Goal: Answer question/provide support

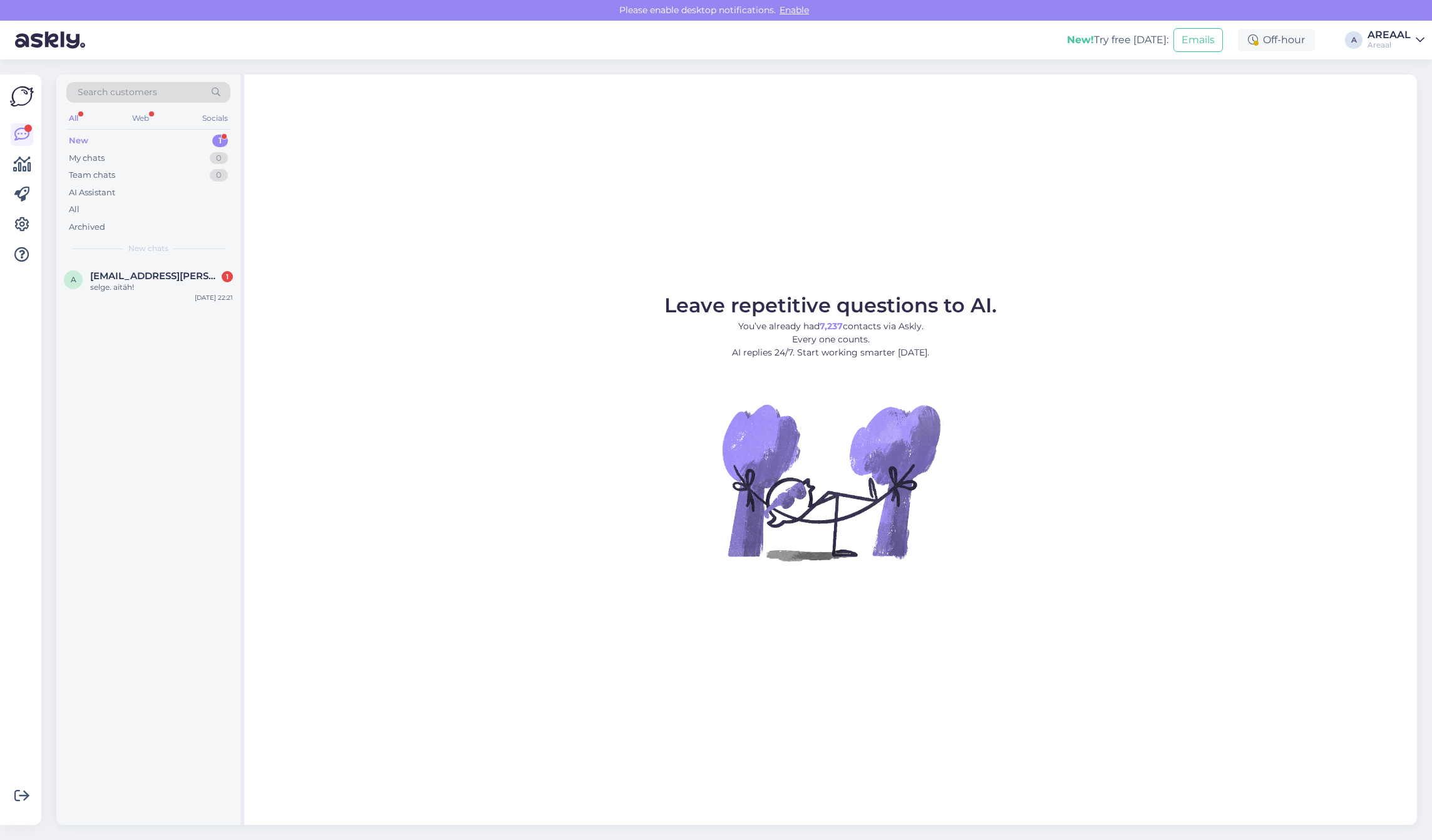
click at [162, 199] on div "AI Assistant" at bounding box center [149, 193] width 164 height 18
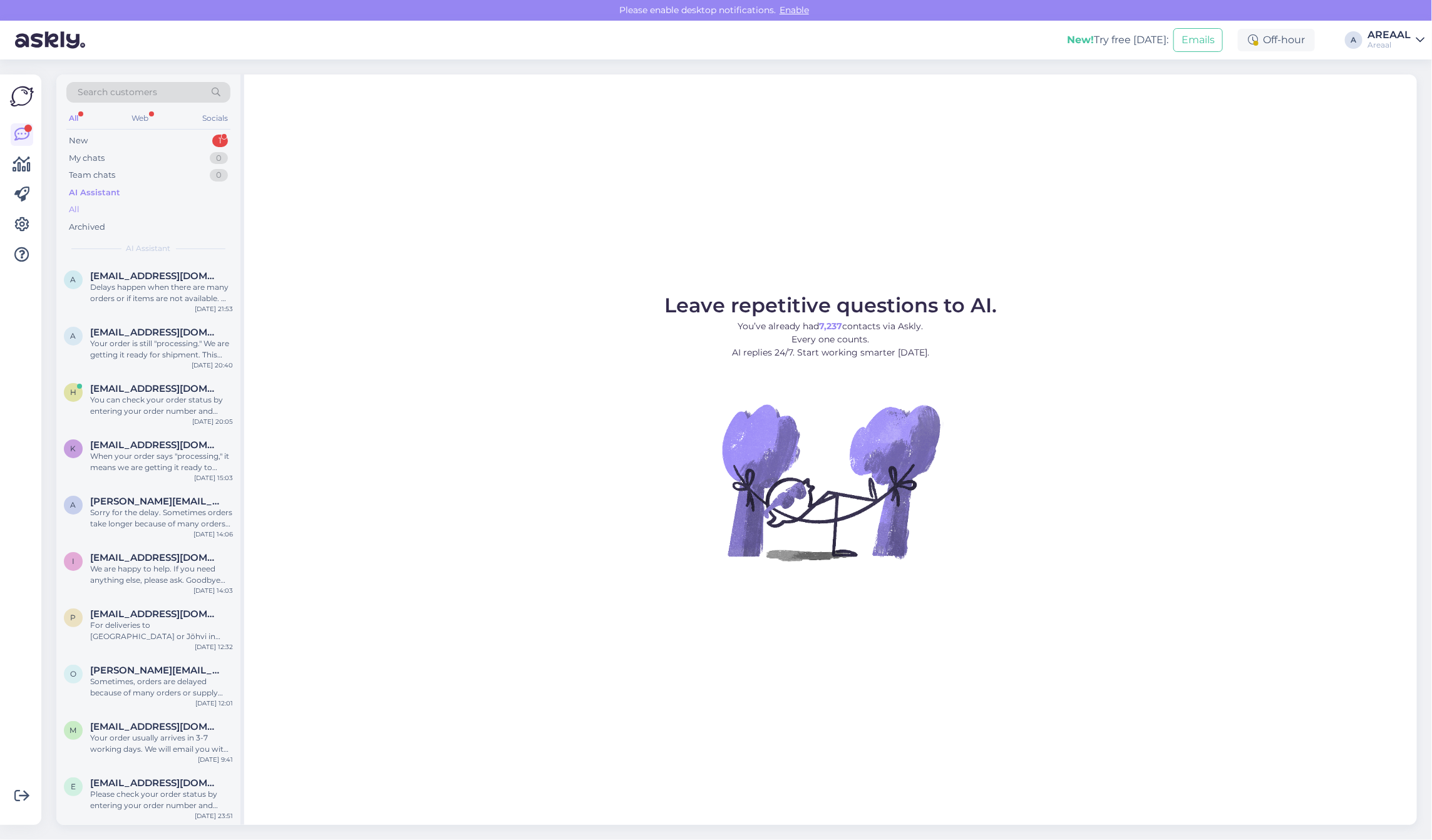
click at [154, 202] on div "All" at bounding box center [149, 210] width 164 height 18
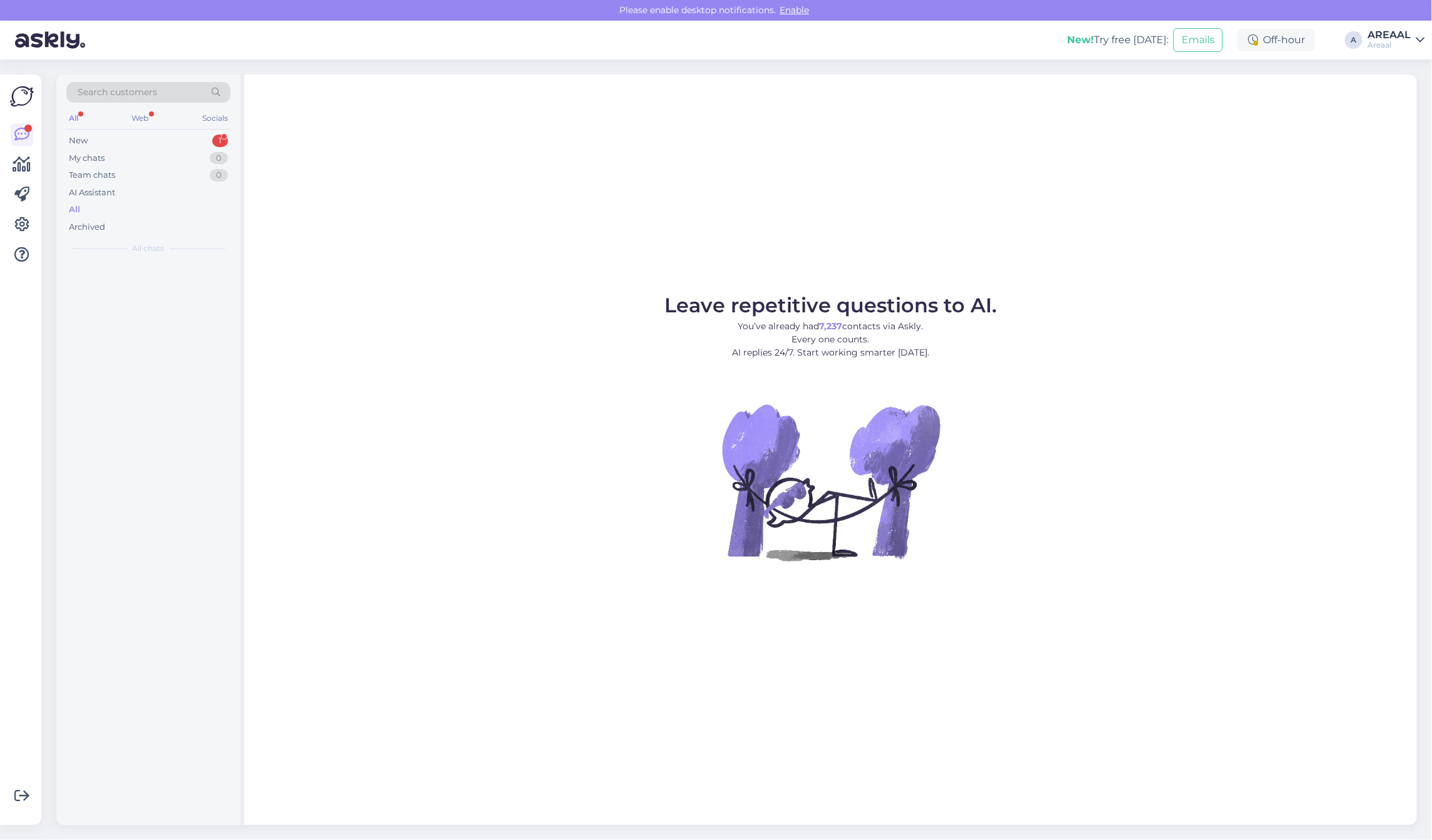
click at [154, 207] on div "All" at bounding box center [149, 210] width 164 height 18
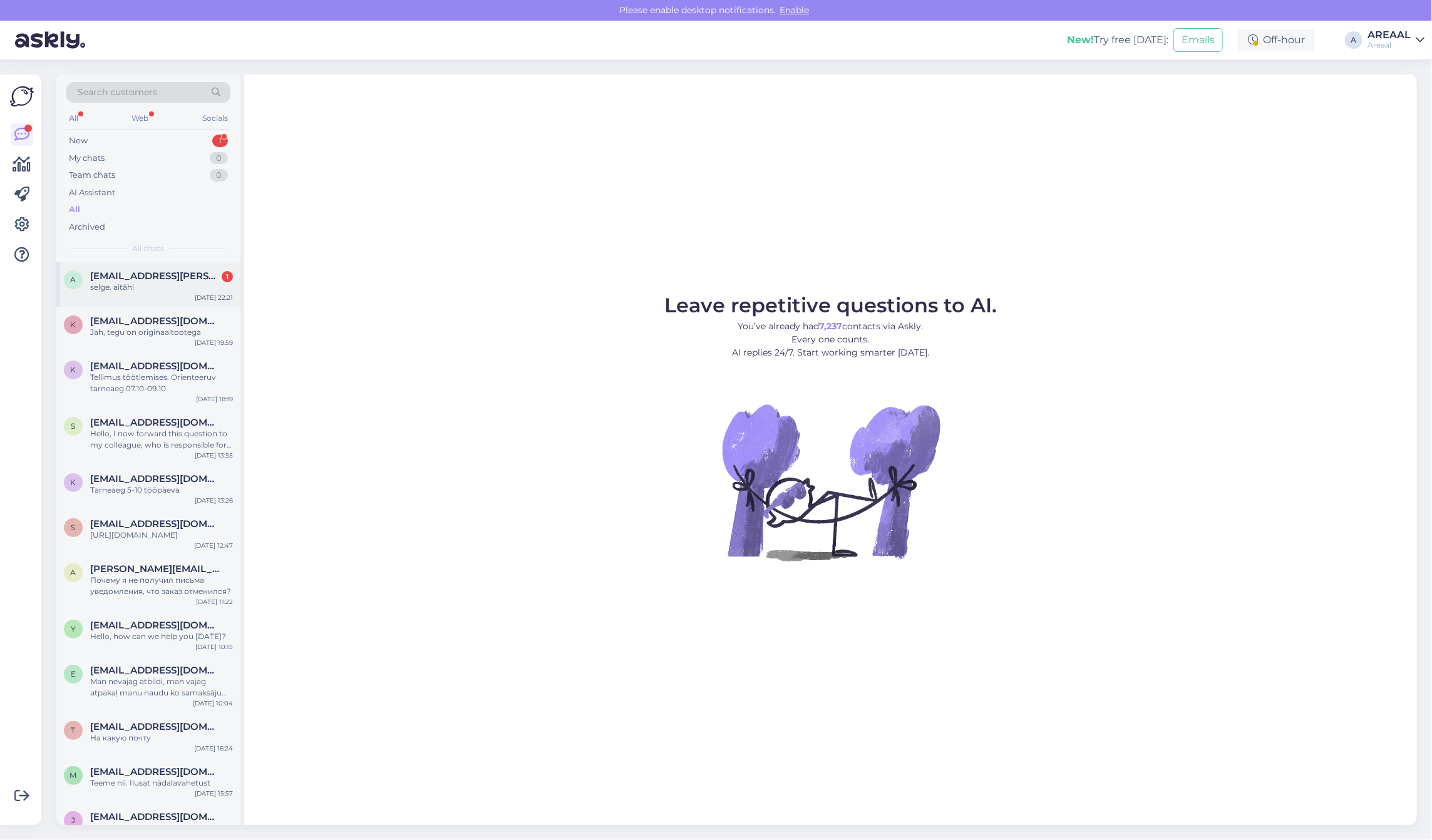
click at [166, 277] on span "[EMAIL_ADDRESS][PERSON_NAME][DOMAIN_NAME]" at bounding box center [155, 276] width 130 height 11
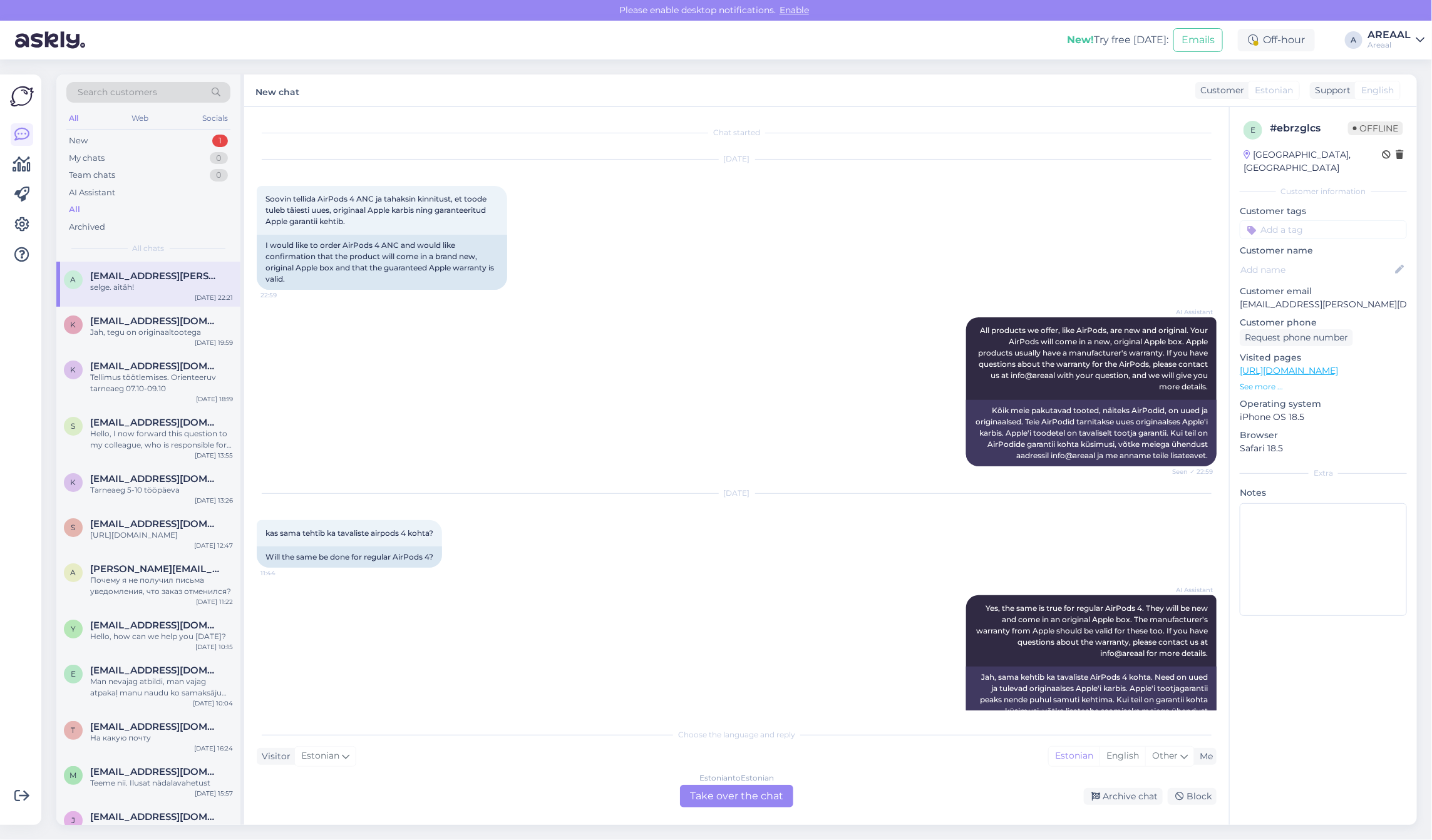
click at [412, 456] on div "AI Assistant All products we offer, like AirPods, are new and original. Your Ai…" at bounding box center [737, 392] width 960 height 177
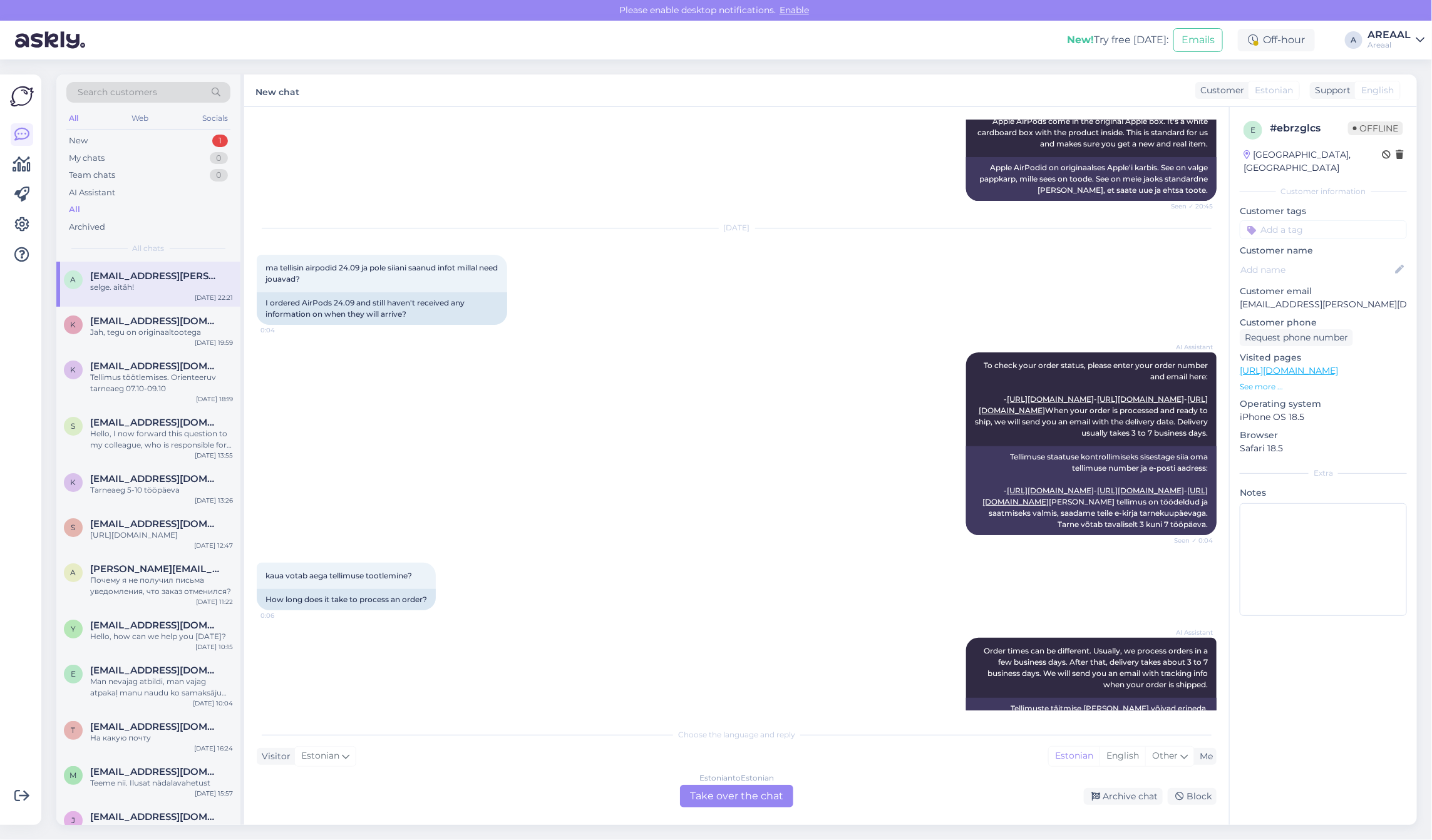
scroll to position [469, 0]
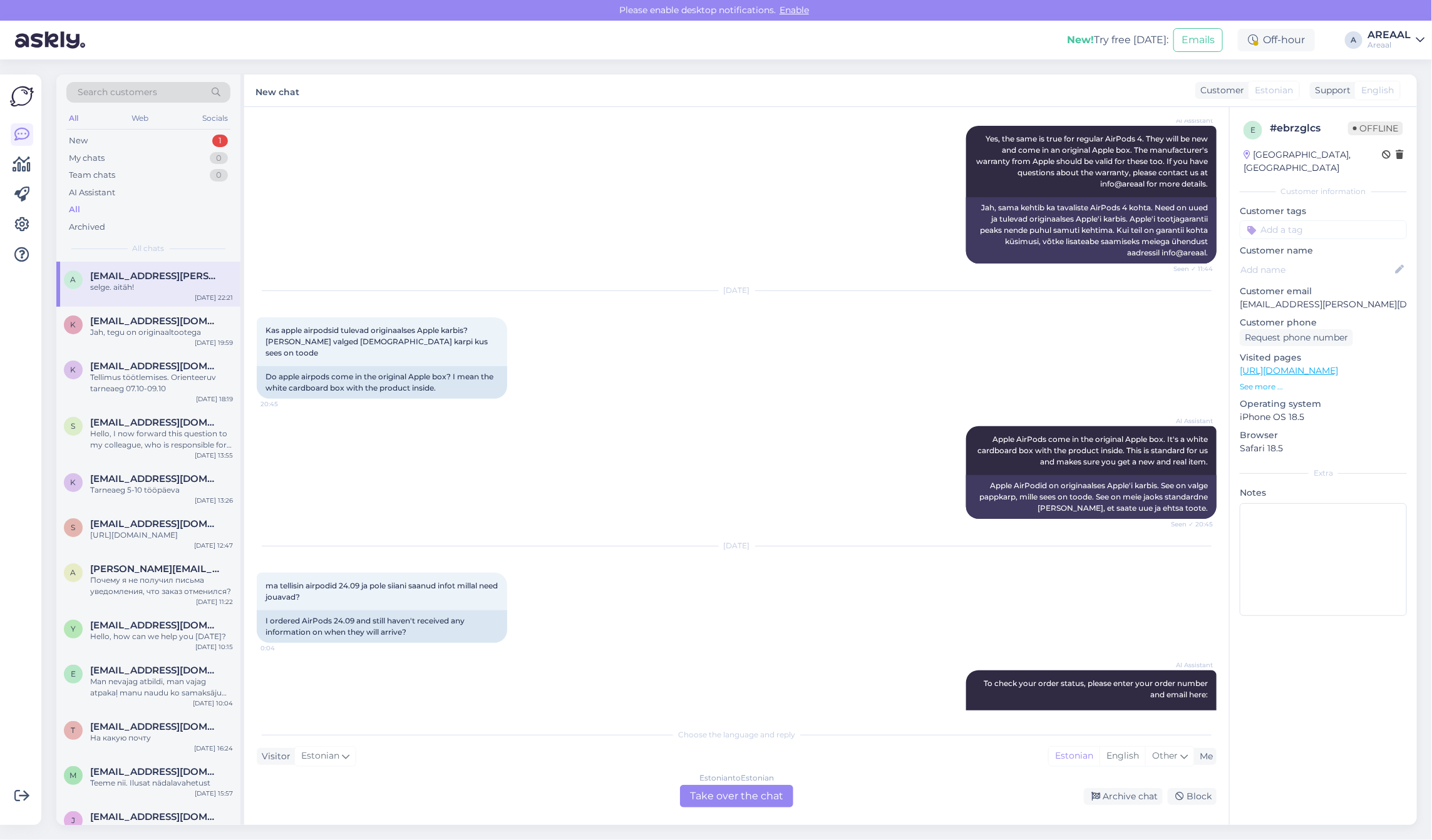
click at [1284, 298] on p "[EMAIL_ADDRESS][PERSON_NAME][DOMAIN_NAME]" at bounding box center [1323, 305] width 167 height 13
click at [536, 210] on div "AI Assistant Yes, the same is true for regular AirPods 4. They will be new and …" at bounding box center [737, 195] width 960 height 166
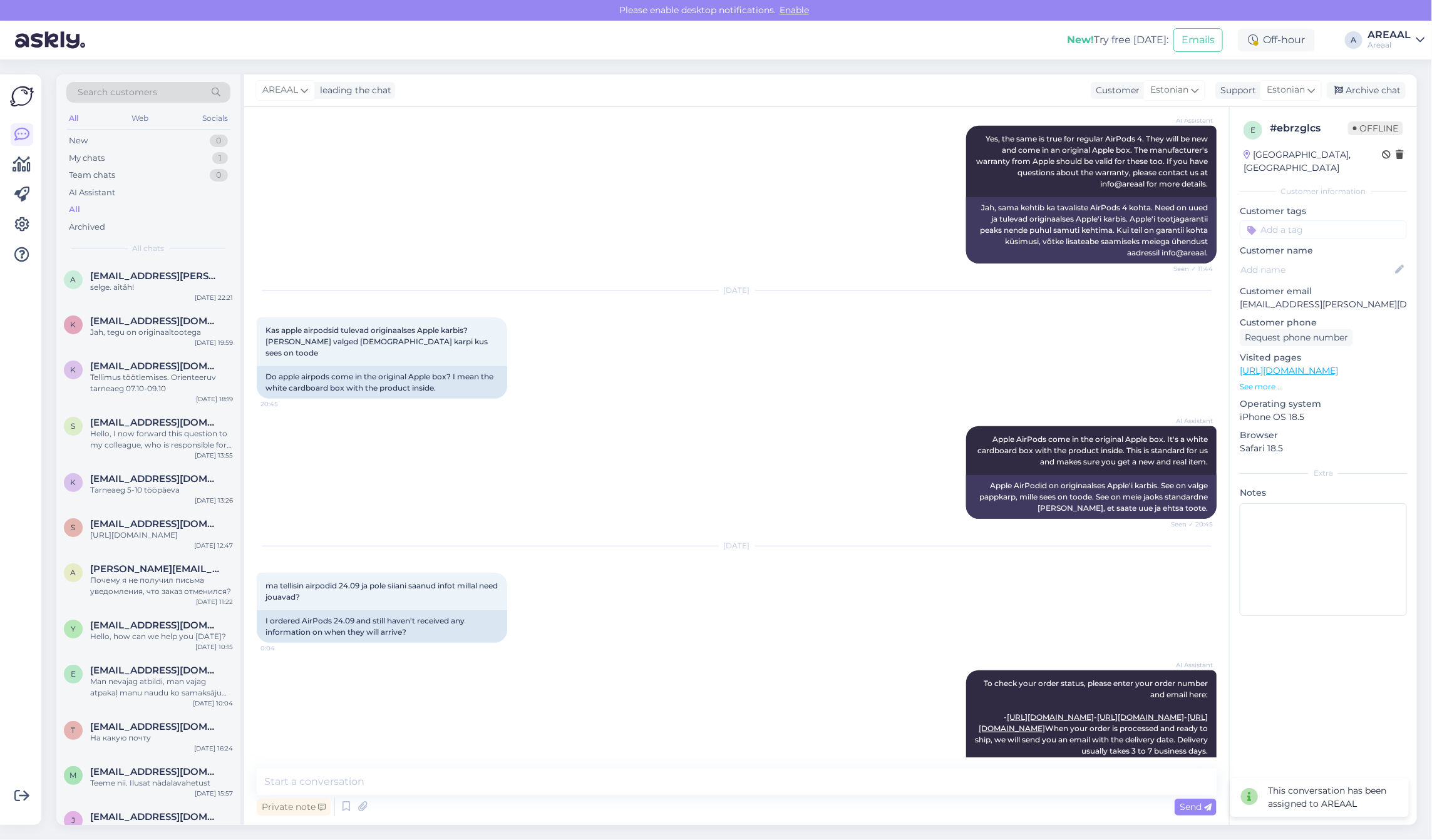
scroll to position [1930, 0]
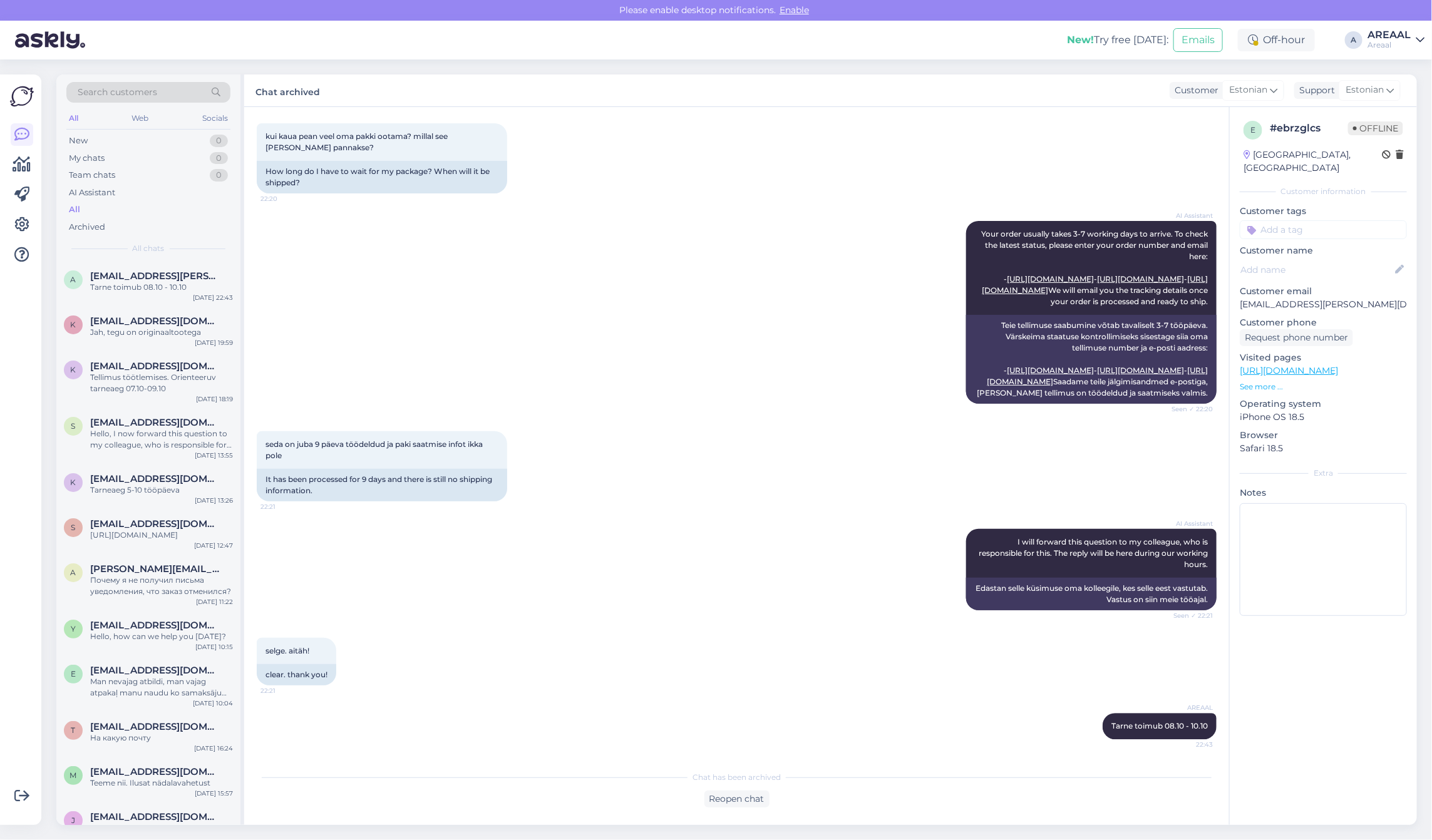
click at [706, 217] on div "AI Assistant Your order usually takes 3-7 working days to arrive. To check the …" at bounding box center [737, 313] width 960 height 211
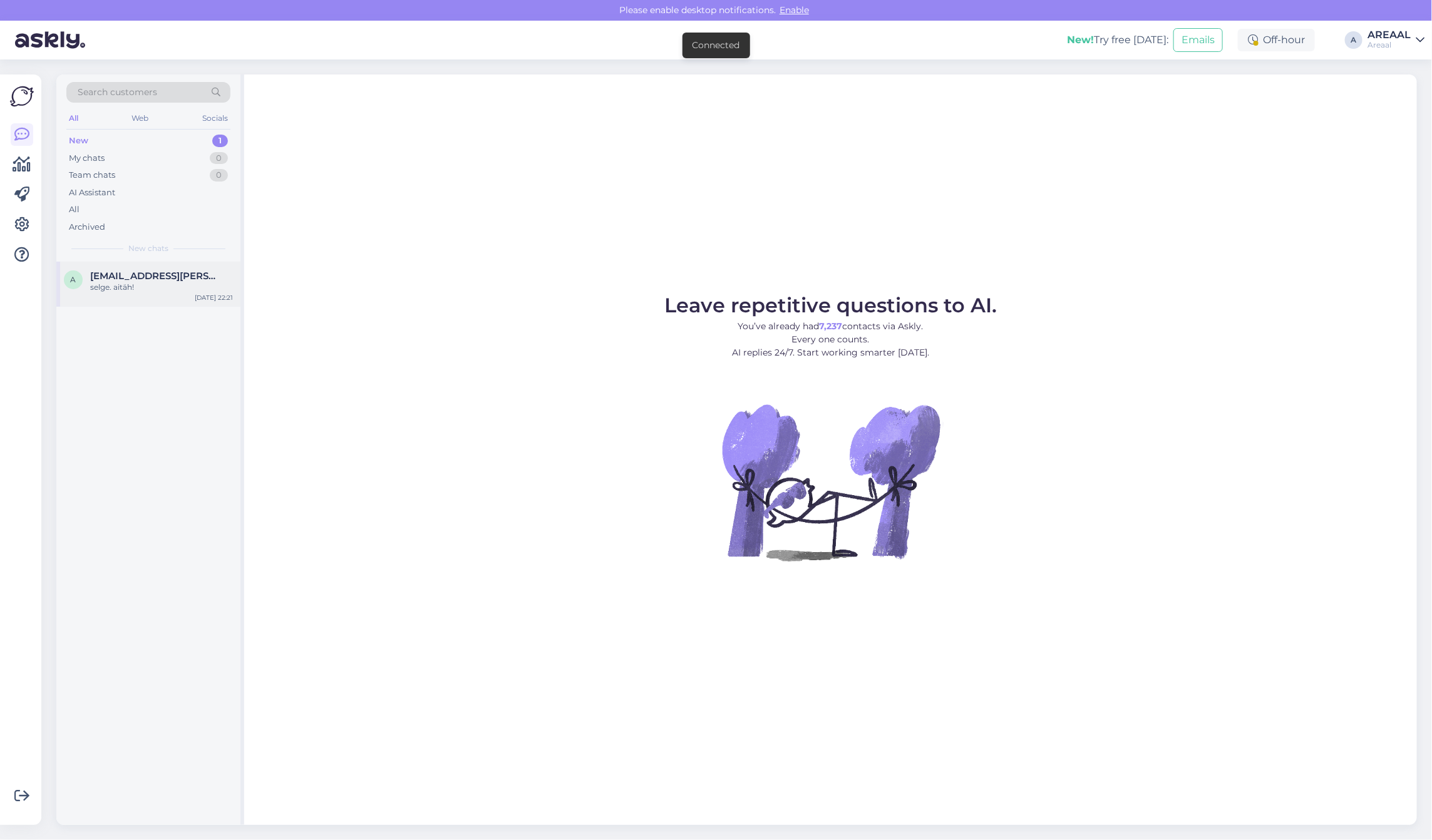
click at [149, 298] on div "a [EMAIL_ADDRESS][PERSON_NAME][DOMAIN_NAME] selge. aitäh! [DATE] 22:21" at bounding box center [148, 285] width 184 height 45
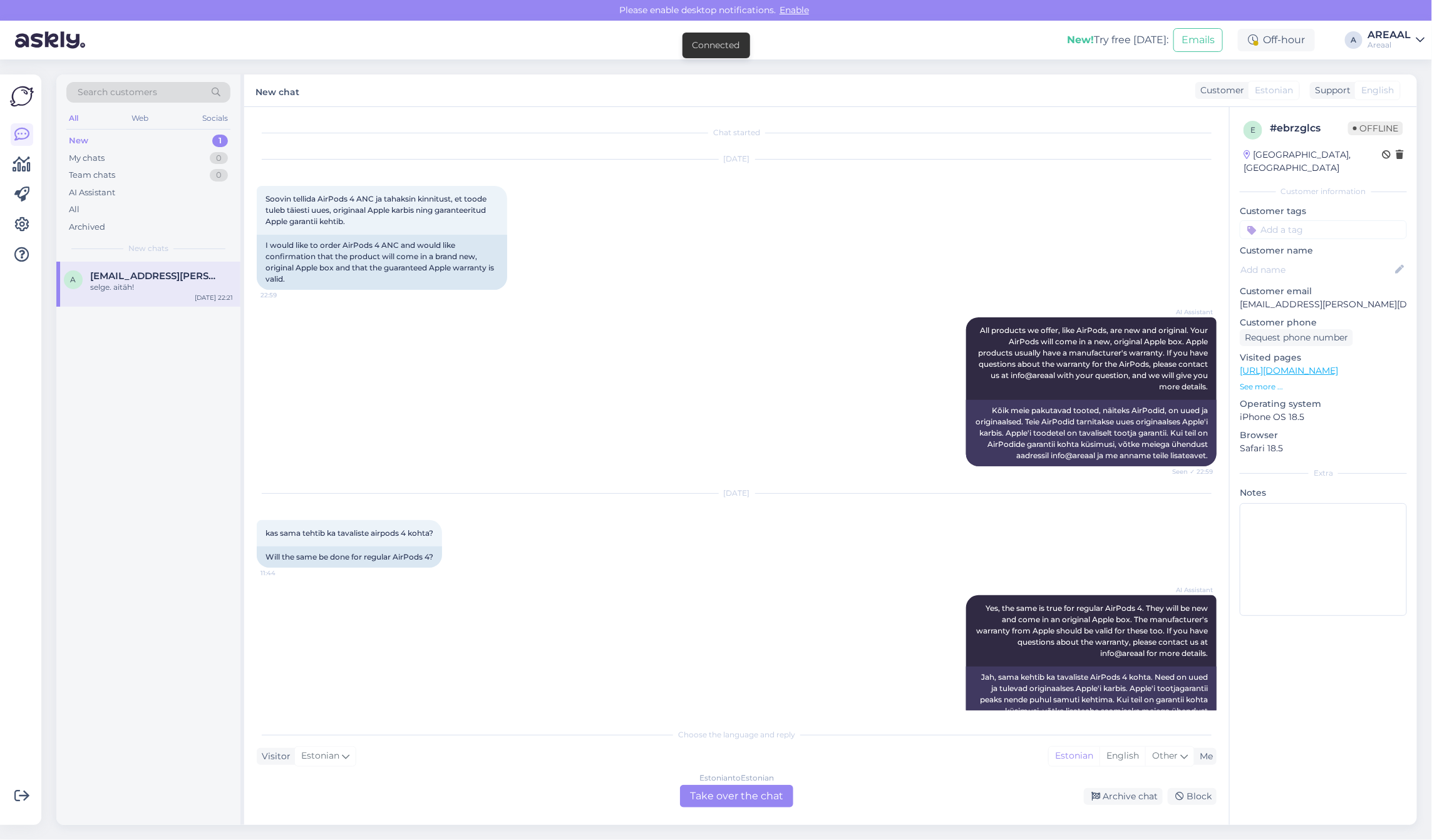
scroll to position [1923, 0]
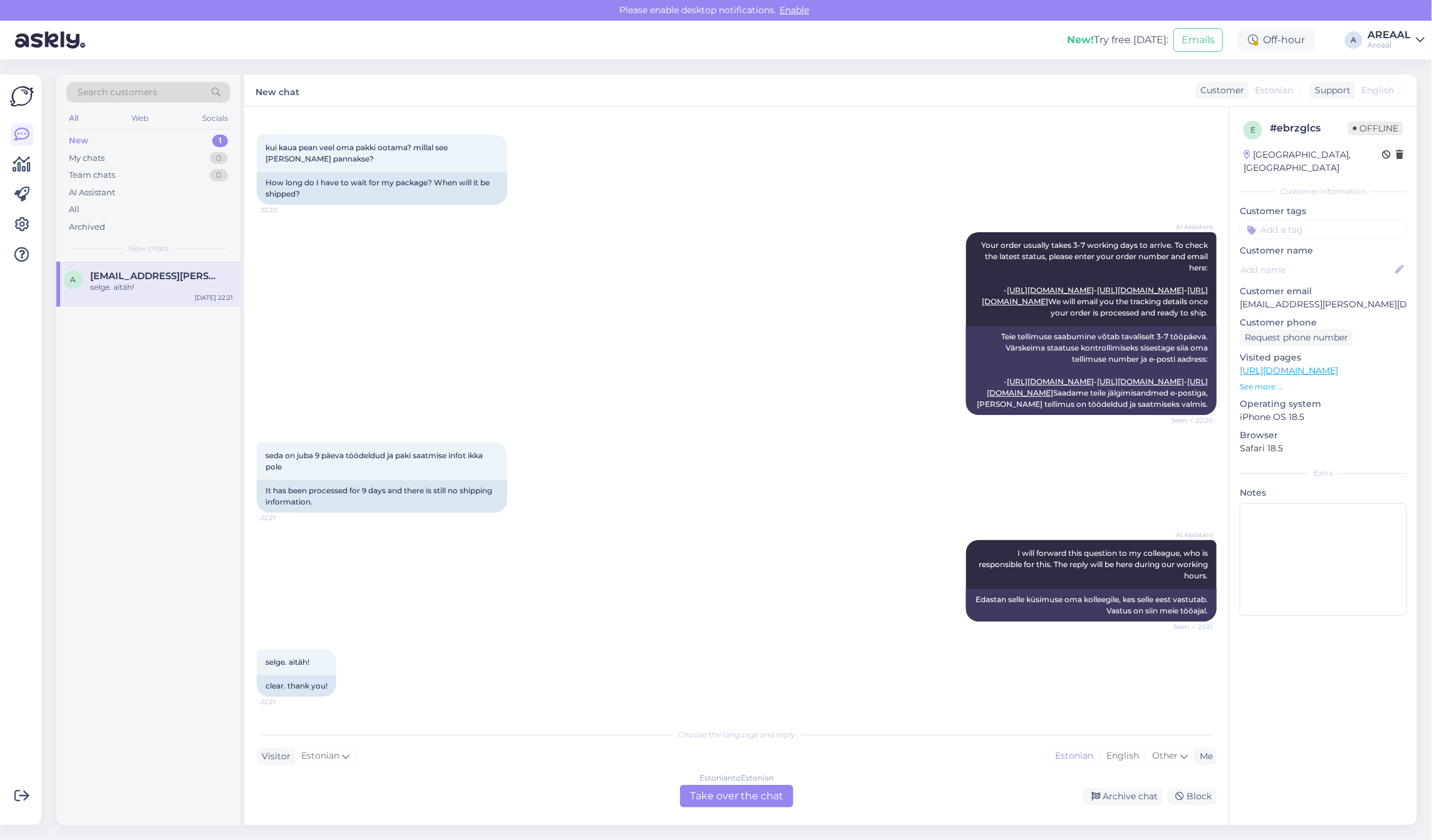
click at [768, 789] on div "Estonian to Estonian Take over the chat" at bounding box center [737, 797] width 113 height 23
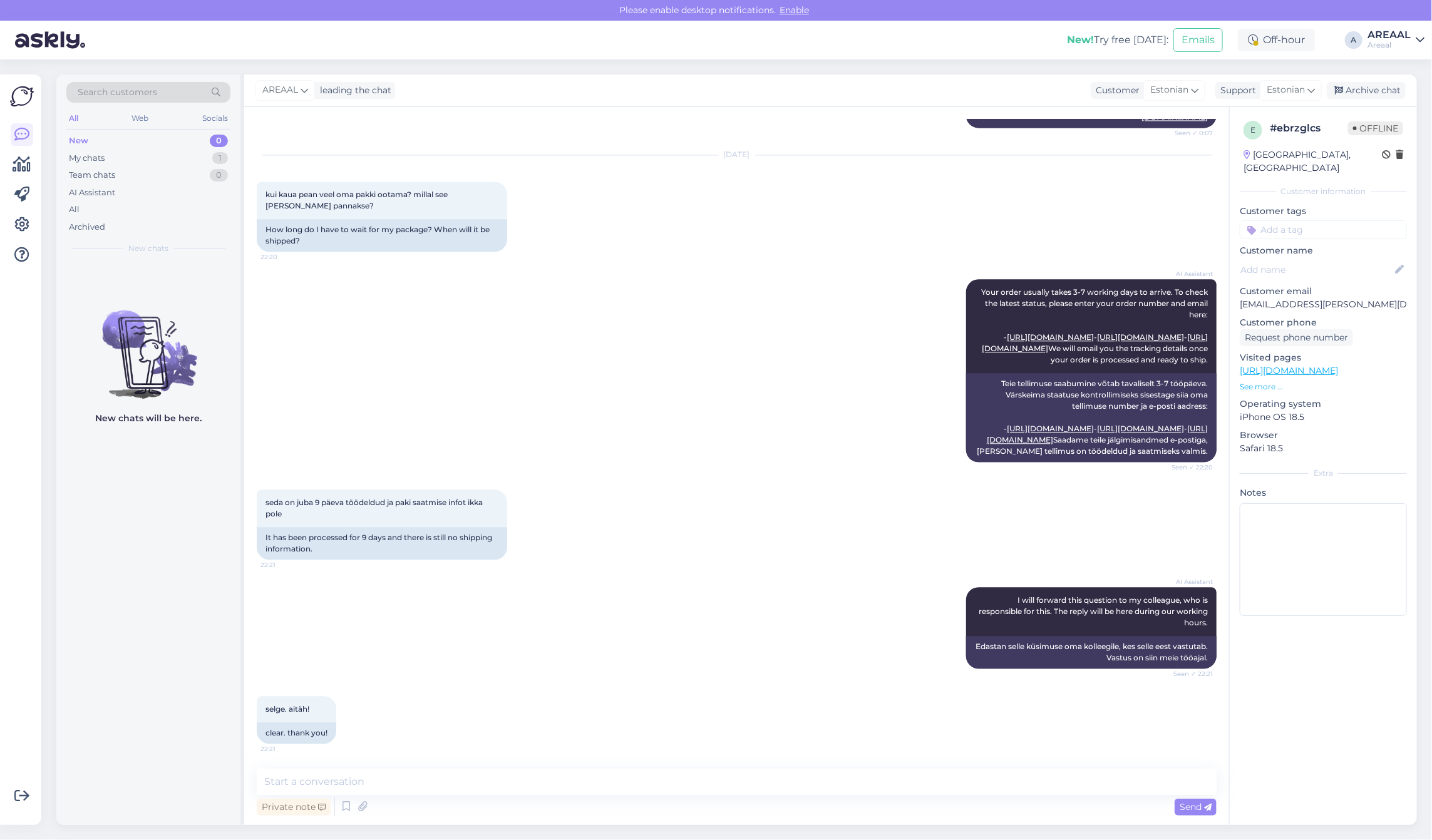
click at [752, 772] on textarea at bounding box center [737, 781] width 960 height 27
type textarea "Tarne toimub 08.10 - 10.10"
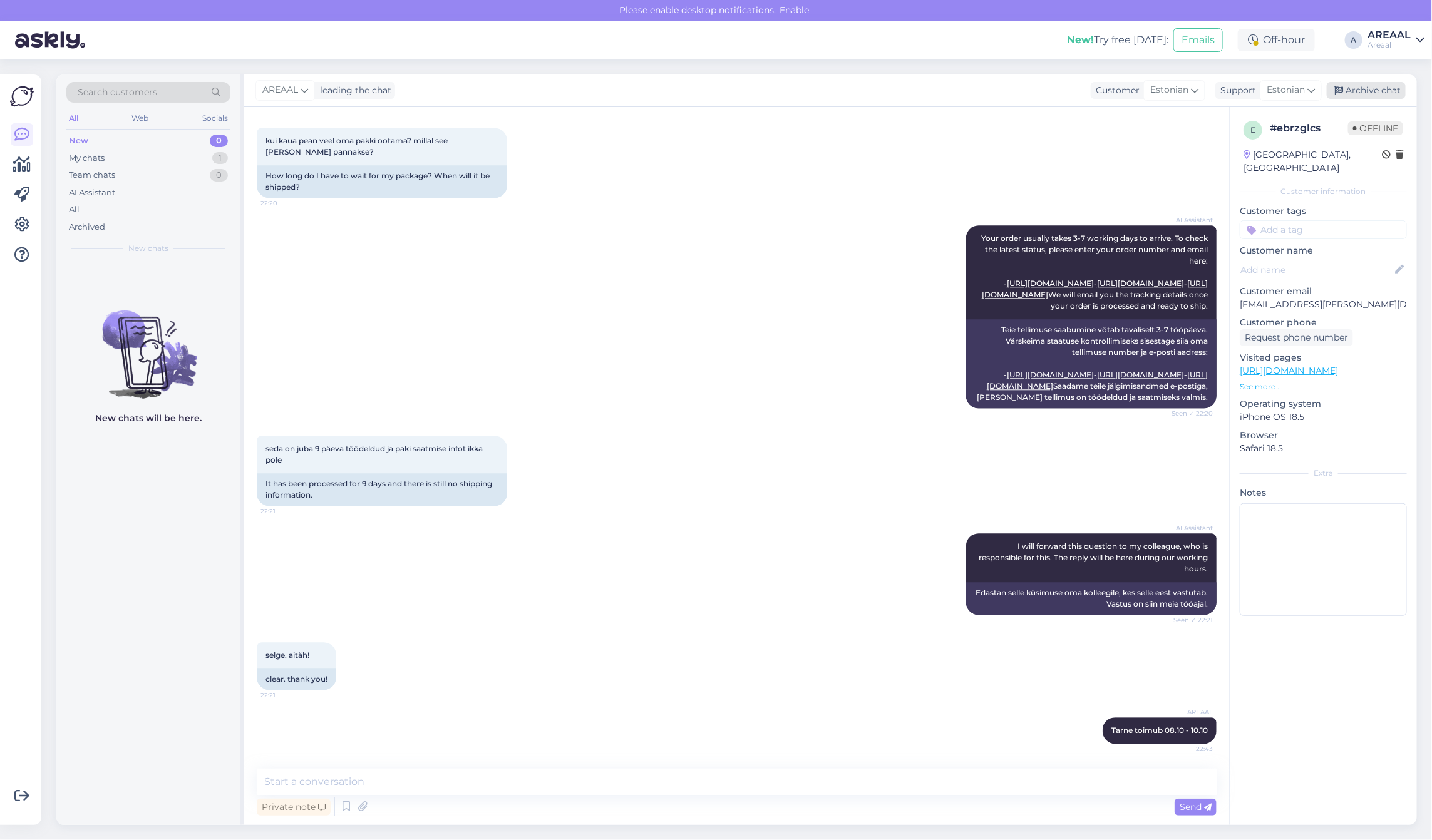
click at [1368, 89] on div "Archive chat" at bounding box center [1366, 90] width 79 height 17
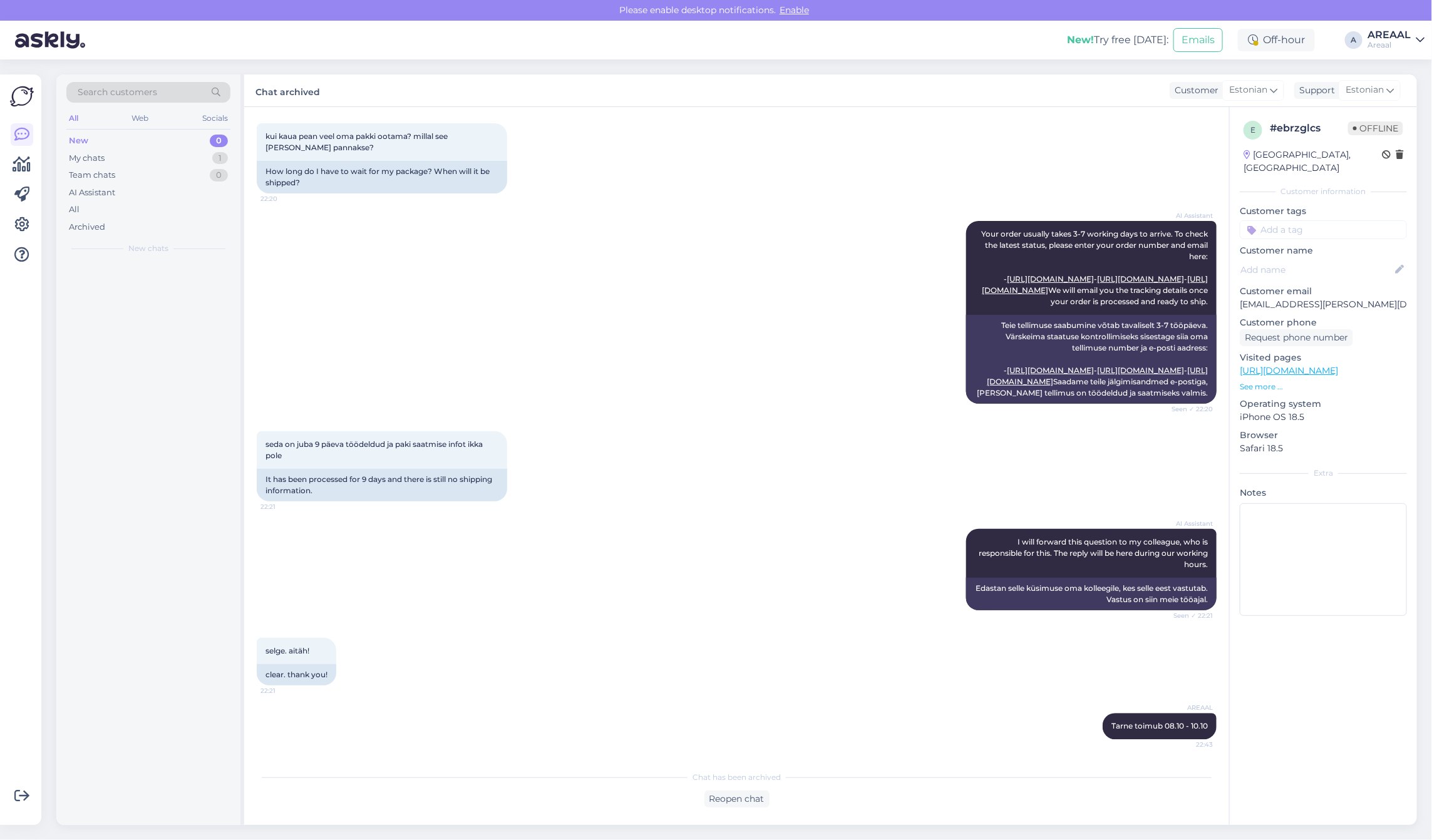
click at [733, 256] on div "AI Assistant Your order usually takes 3-7 working days to arrive. To check the …" at bounding box center [737, 313] width 960 height 211
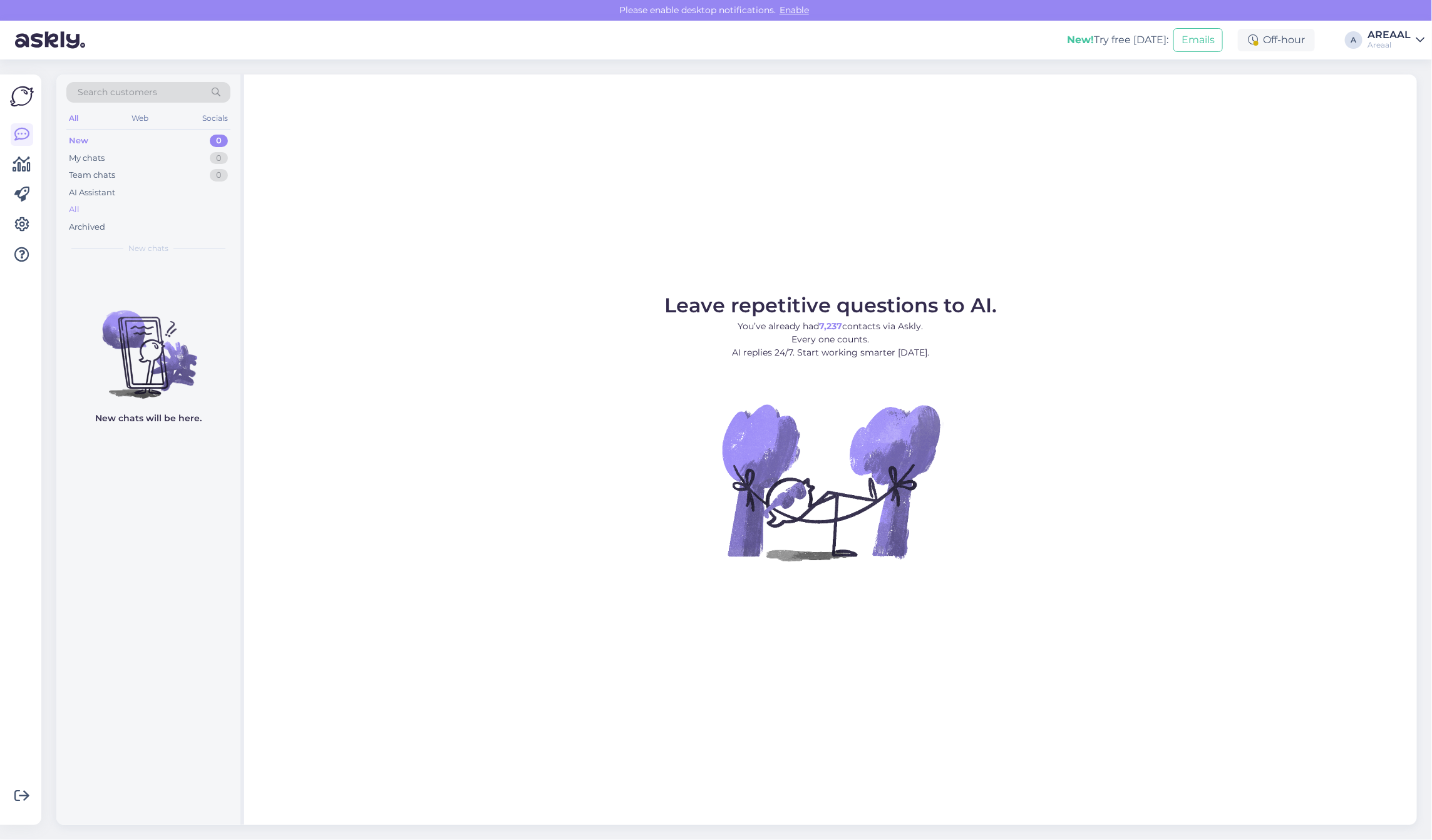
click at [133, 203] on div "All" at bounding box center [149, 210] width 164 height 18
click at [144, 201] on div "All" at bounding box center [149, 210] width 164 height 18
click at [117, 202] on div "All" at bounding box center [149, 210] width 164 height 18
click at [133, 194] on div "AI Assistant" at bounding box center [149, 193] width 164 height 18
click at [126, 211] on div "All" at bounding box center [149, 210] width 164 height 18
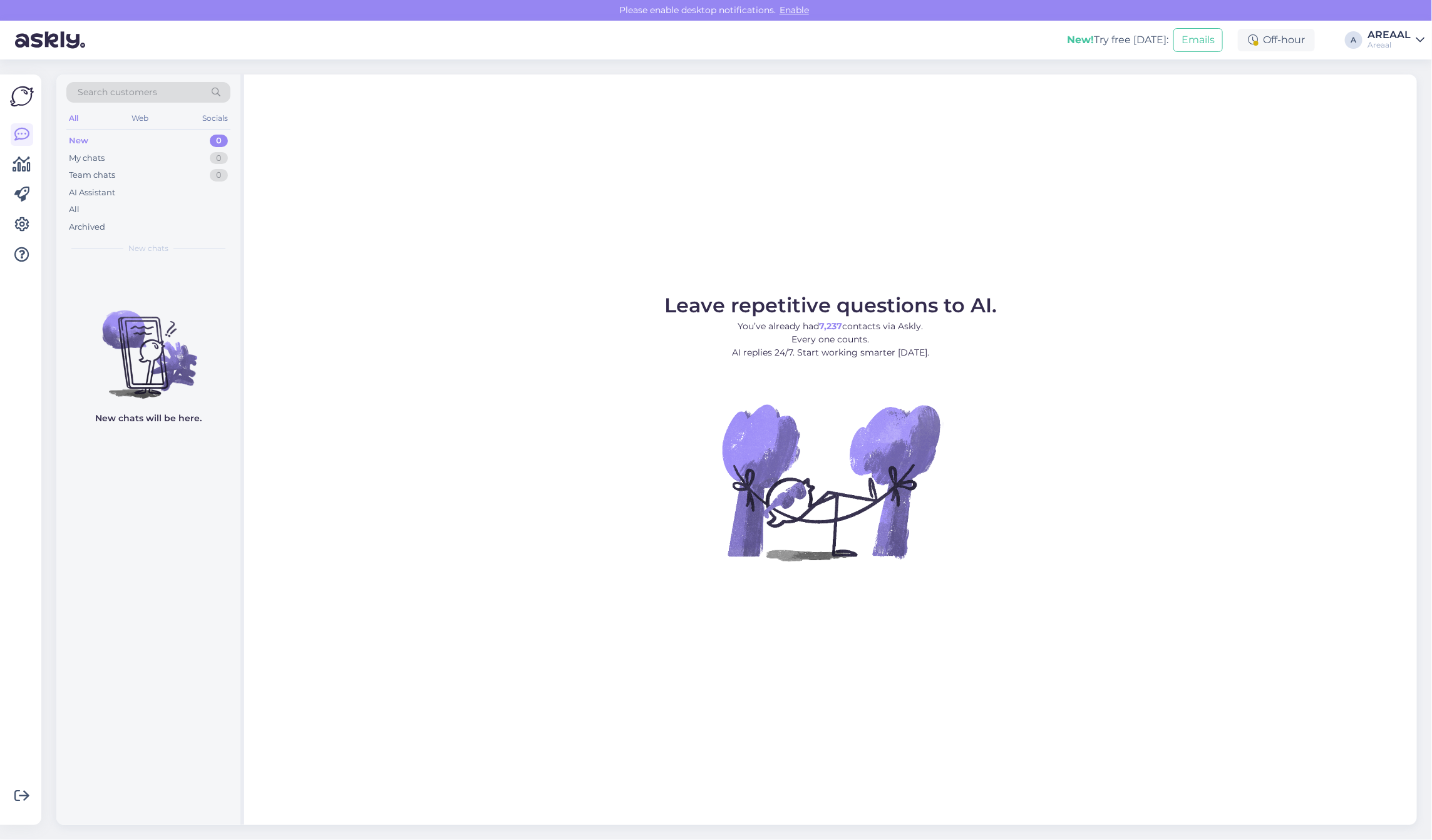
click at [609, 122] on div "Leave repetitive questions to AI. You’ve already had 7,237 contacts via Askly. …" at bounding box center [831, 450] width 1173 height 751
click at [158, 215] on div "All" at bounding box center [149, 210] width 164 height 18
click at [176, 203] on div "All" at bounding box center [149, 210] width 164 height 18
click at [138, 219] on div "Archived" at bounding box center [149, 227] width 164 height 18
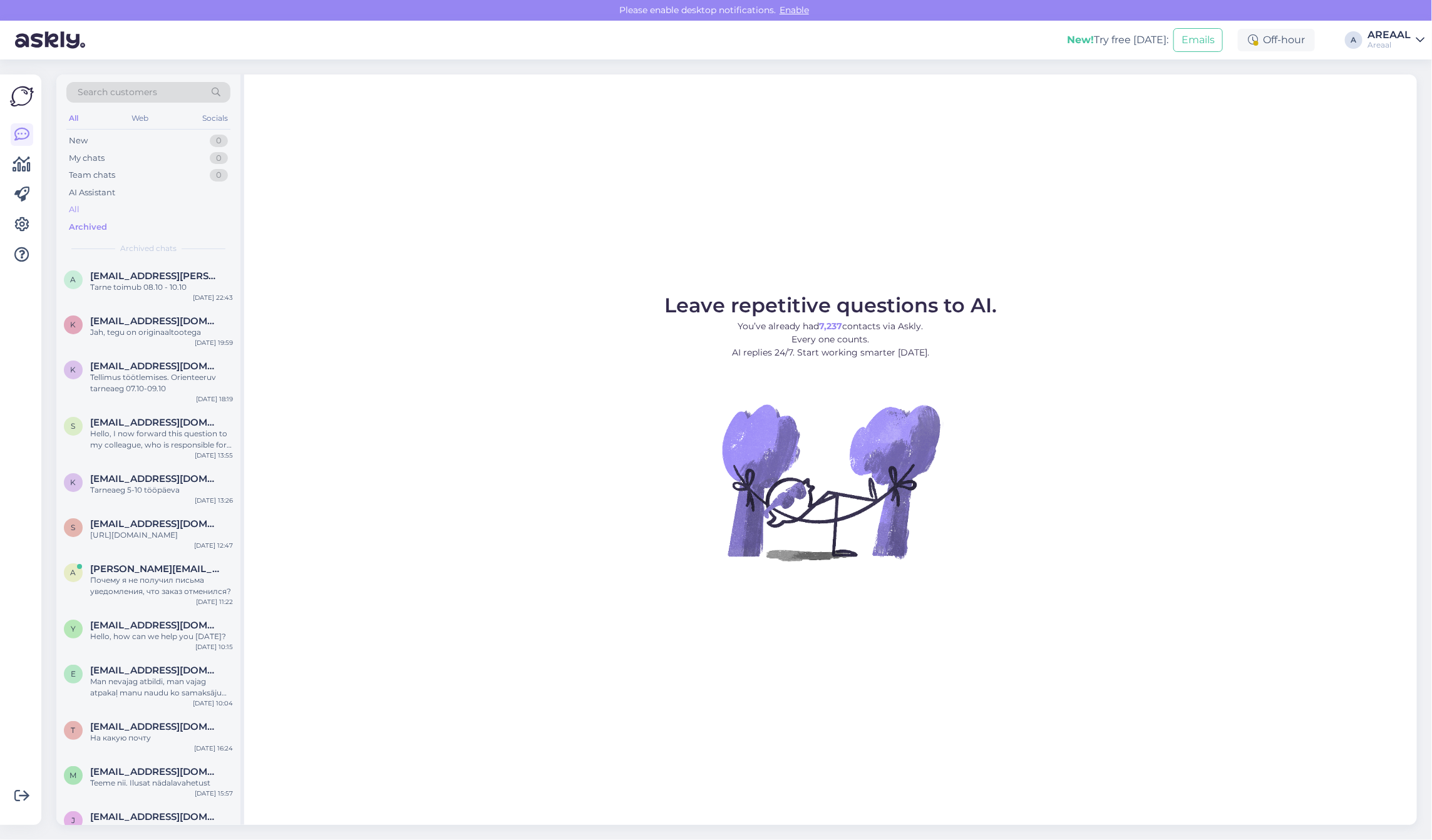
click at [138, 211] on div "All" at bounding box center [149, 210] width 164 height 18
